Goal: Transaction & Acquisition: Purchase product/service

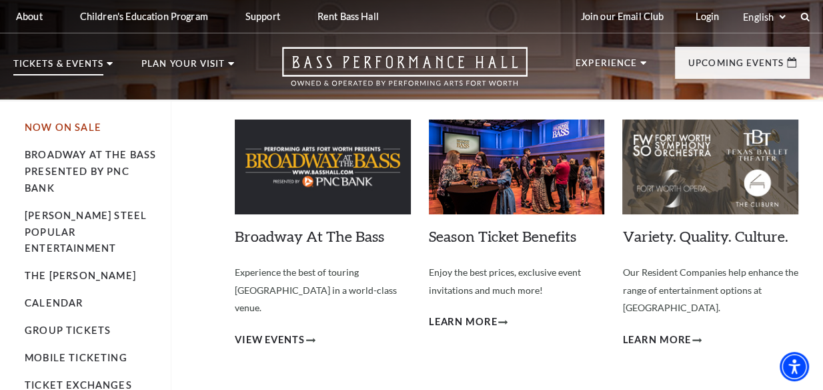
click at [69, 127] on link "Now On Sale" at bounding box center [63, 126] width 77 height 11
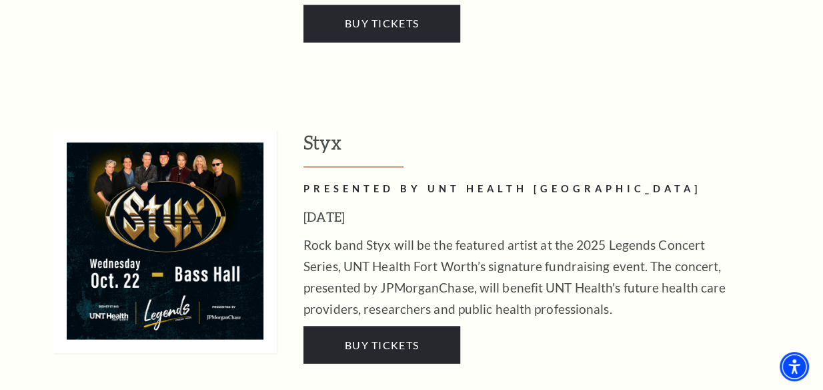
scroll to position [1638, 0]
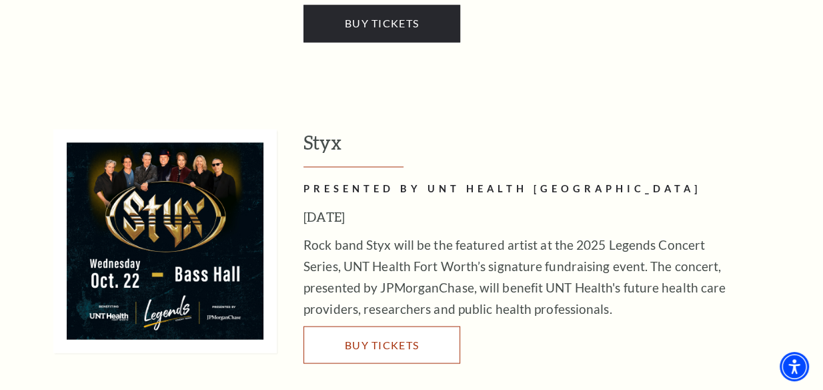
click at [370, 338] on span "Buy Tickets" at bounding box center [382, 344] width 74 height 13
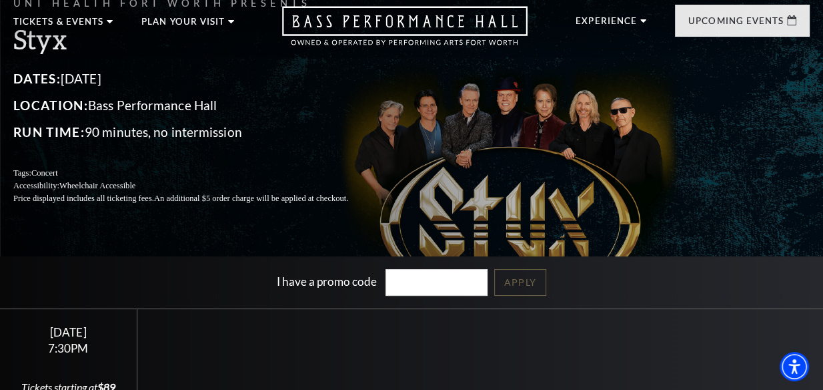
scroll to position [121, 0]
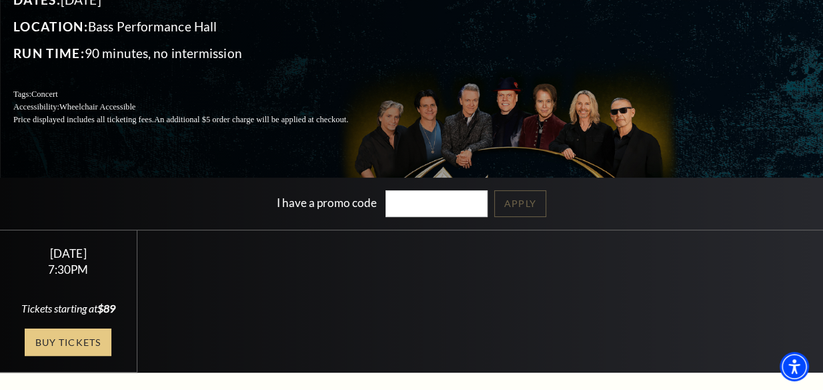
click at [70, 356] on link "Buy Tickets" at bounding box center [68, 341] width 87 height 27
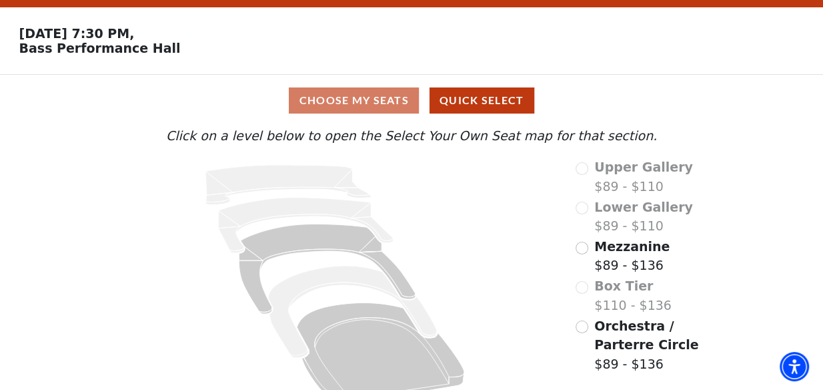
scroll to position [59, 0]
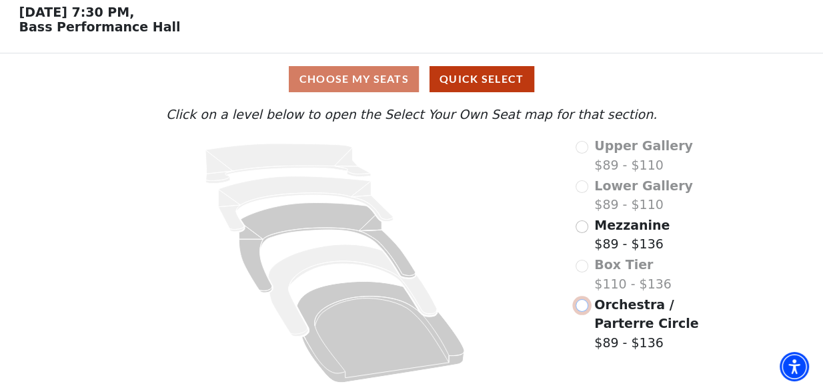
click at [584, 306] on input "Orchestra / Parterre Circle$89 - $136\a" at bounding box center [582, 305] width 13 height 13
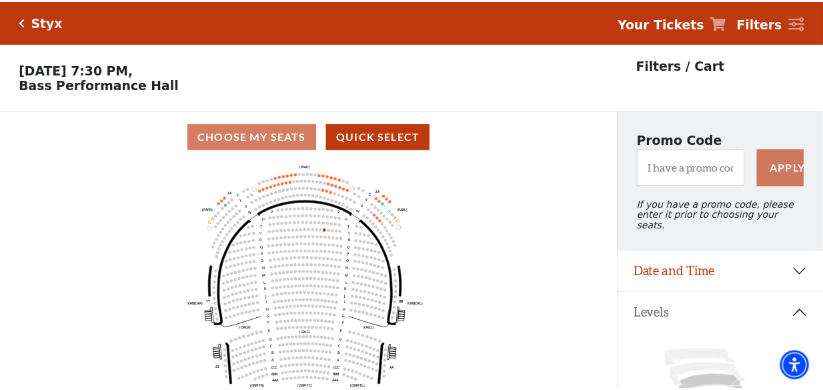
scroll to position [61, 0]
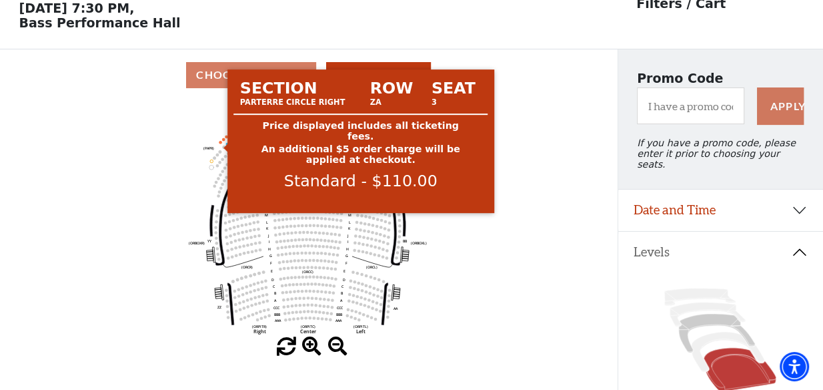
click at [219, 143] on circle at bounding box center [220, 142] width 3 height 3
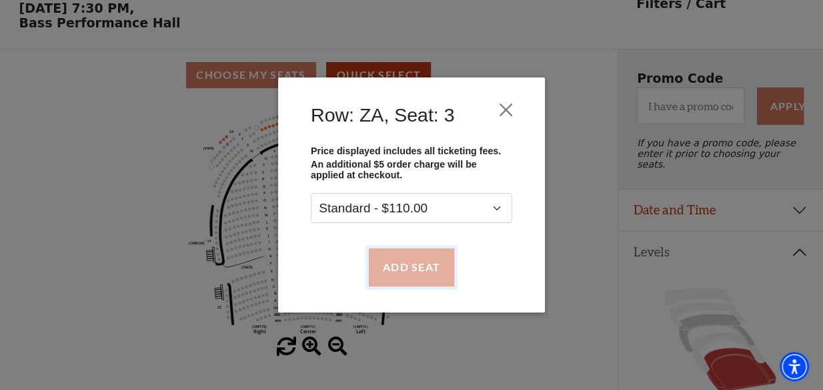
click at [402, 261] on button "Add Seat" at bounding box center [411, 266] width 85 height 37
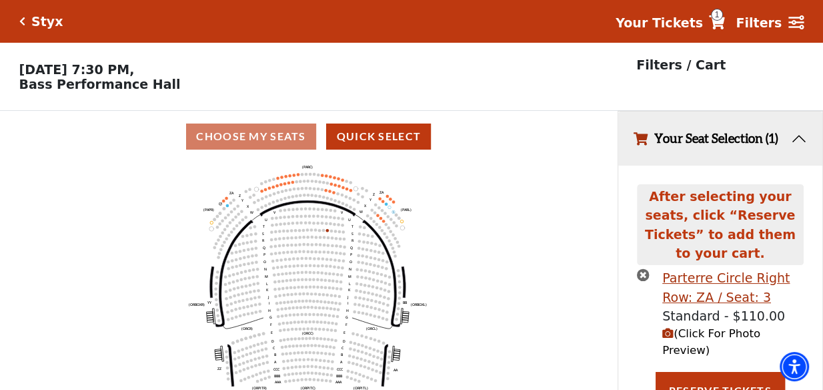
scroll to position [31, 0]
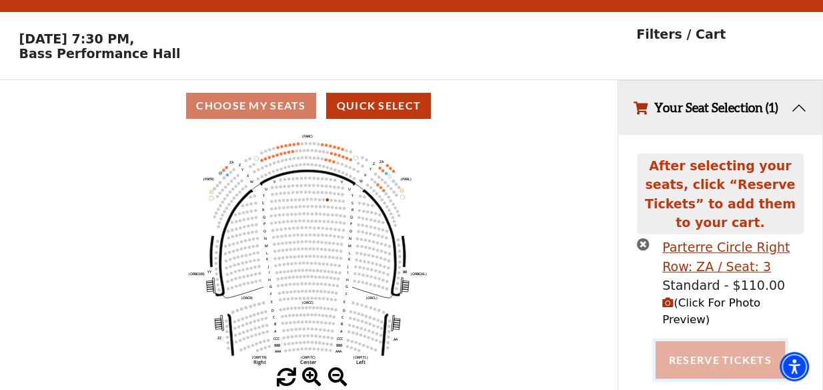
click at [701, 341] on button "Reserve Tickets" at bounding box center [720, 359] width 129 height 37
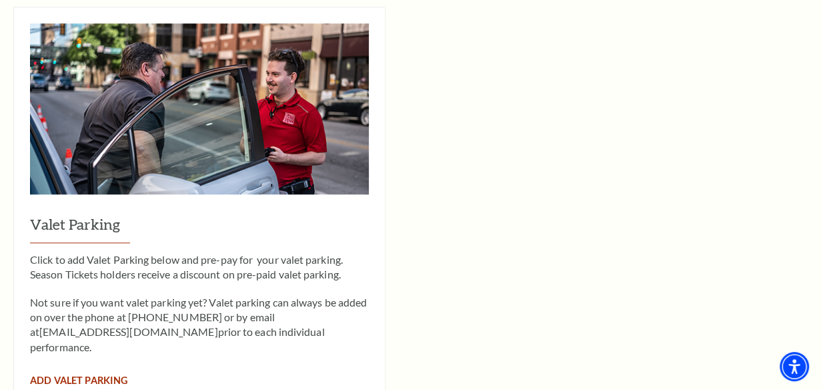
scroll to position [907, 0]
click at [81, 374] on span "Add Valet Parking" at bounding box center [78, 379] width 97 height 11
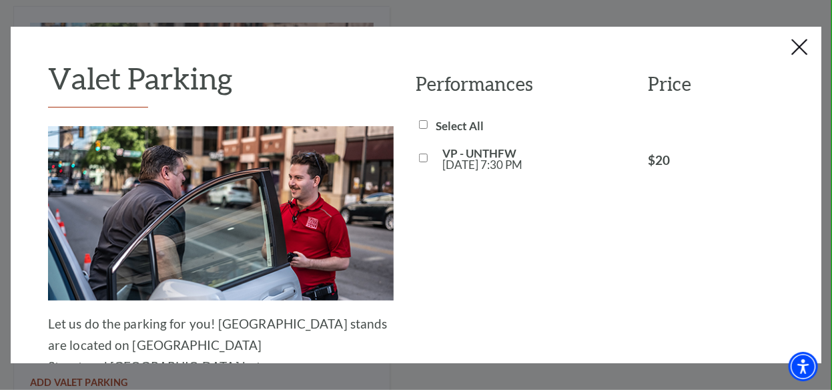
click at [797, 49] on button "Close this dialog window" at bounding box center [799, 47] width 21 height 21
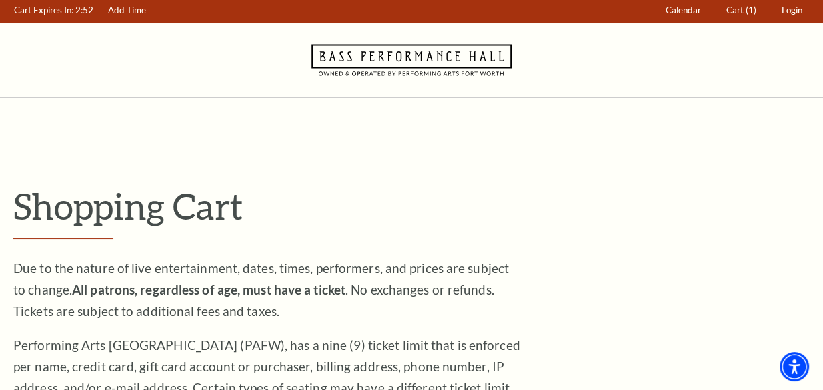
scroll to position [0, 0]
